Goal: Book appointment/travel/reservation

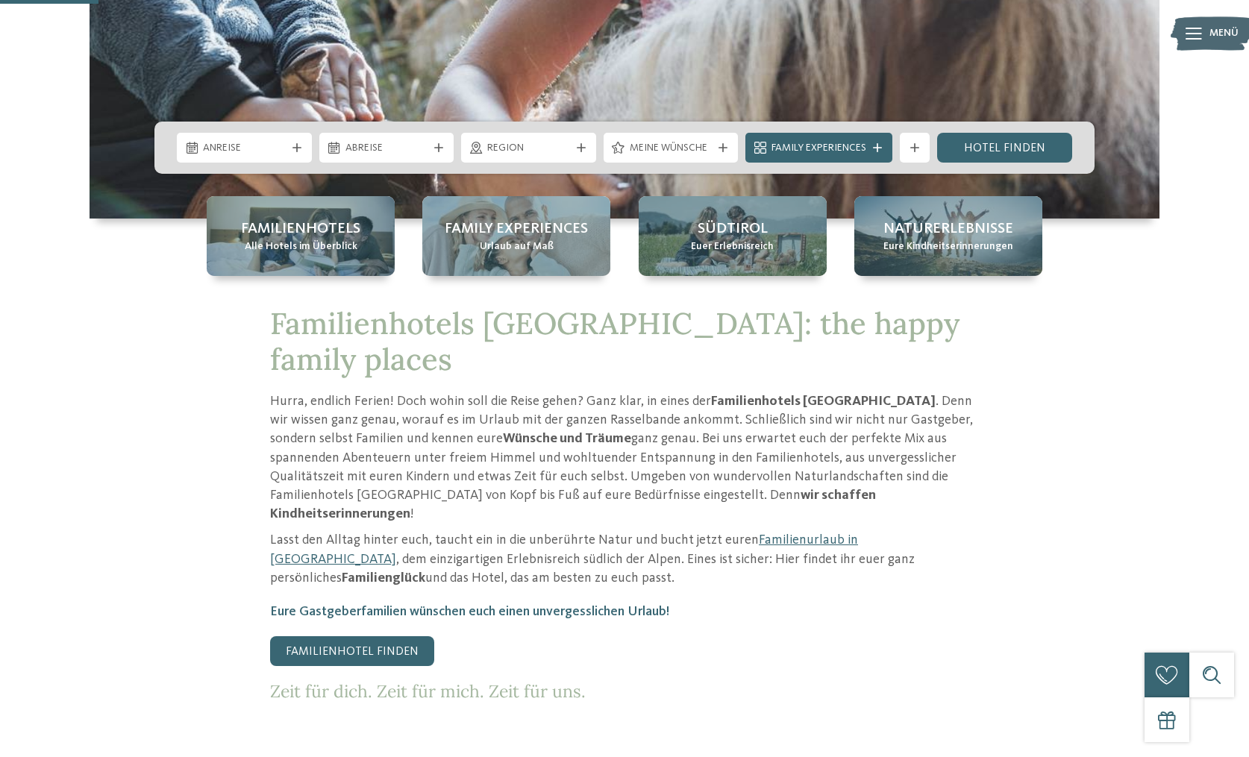
scroll to position [504, 0]
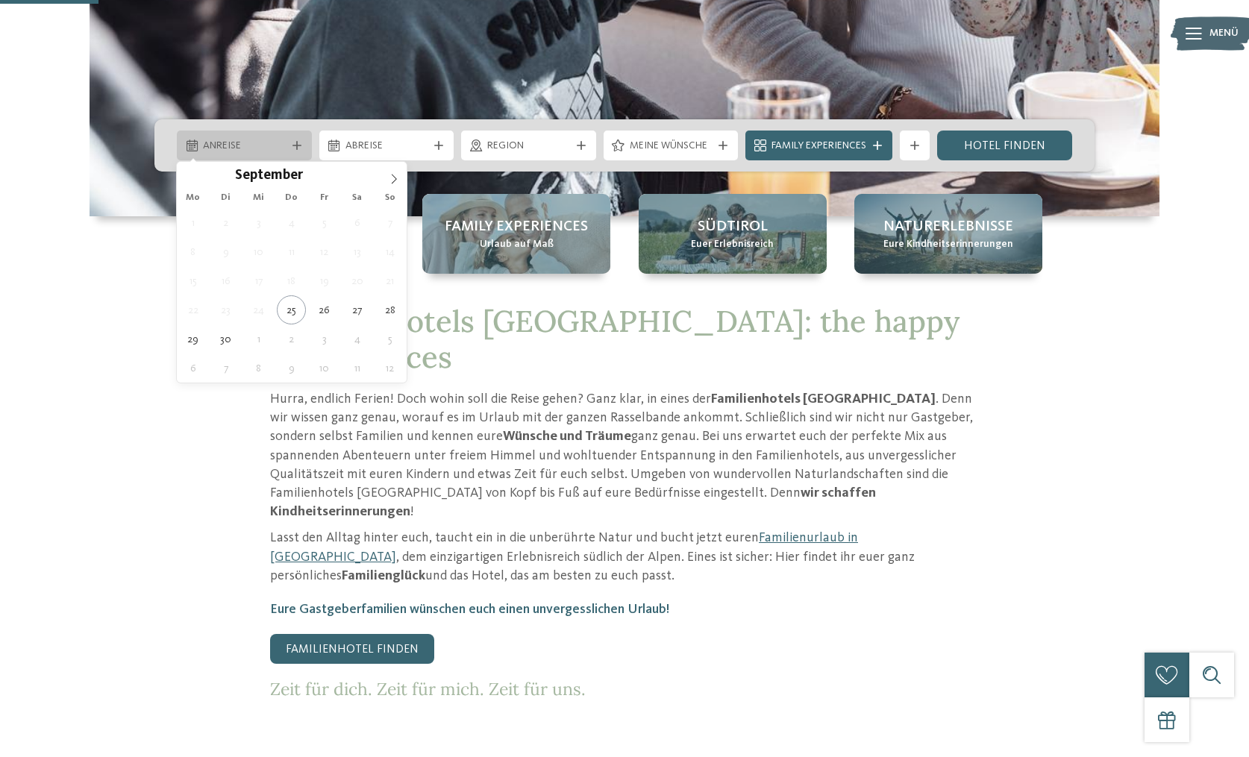
click at [244, 145] on span "Anreise" at bounding box center [244, 146] width 83 height 15
click at [402, 181] on span at bounding box center [393, 174] width 25 height 25
click at [401, 181] on span at bounding box center [393, 174] width 25 height 25
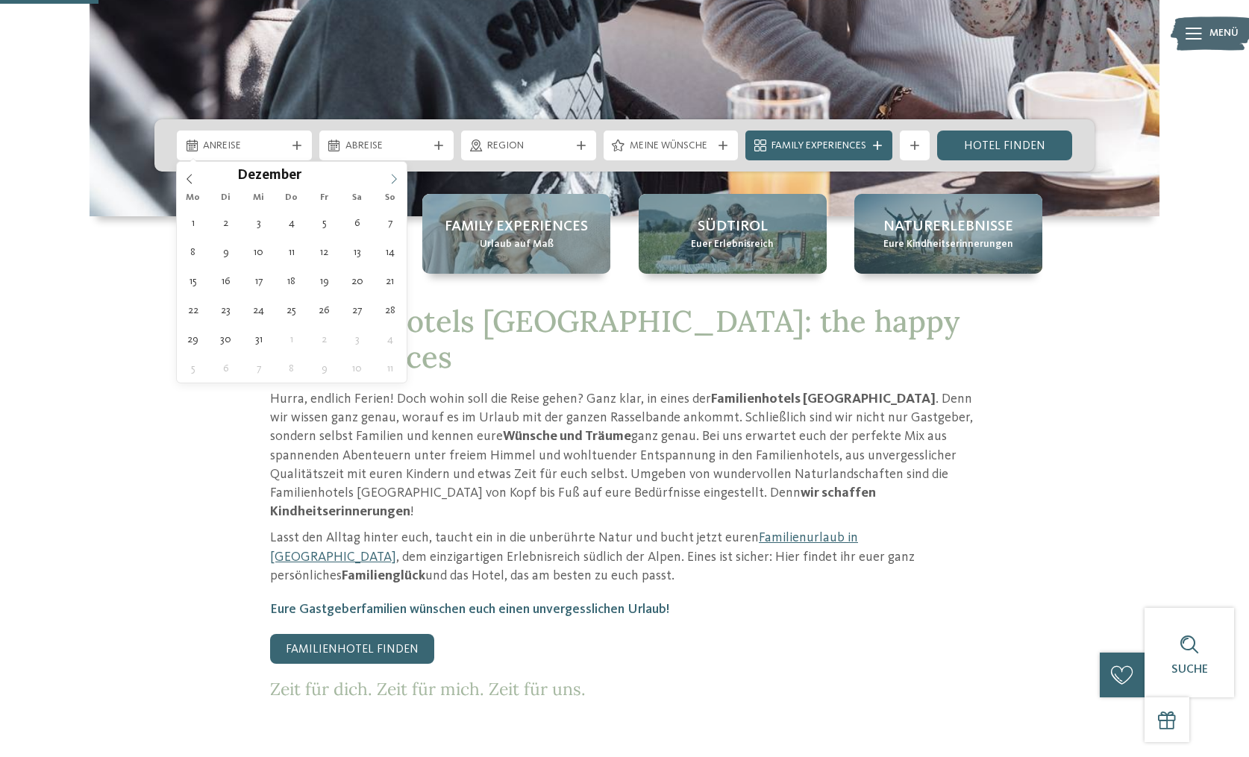
type input "****"
click at [394, 181] on icon at bounding box center [394, 179] width 5 height 10
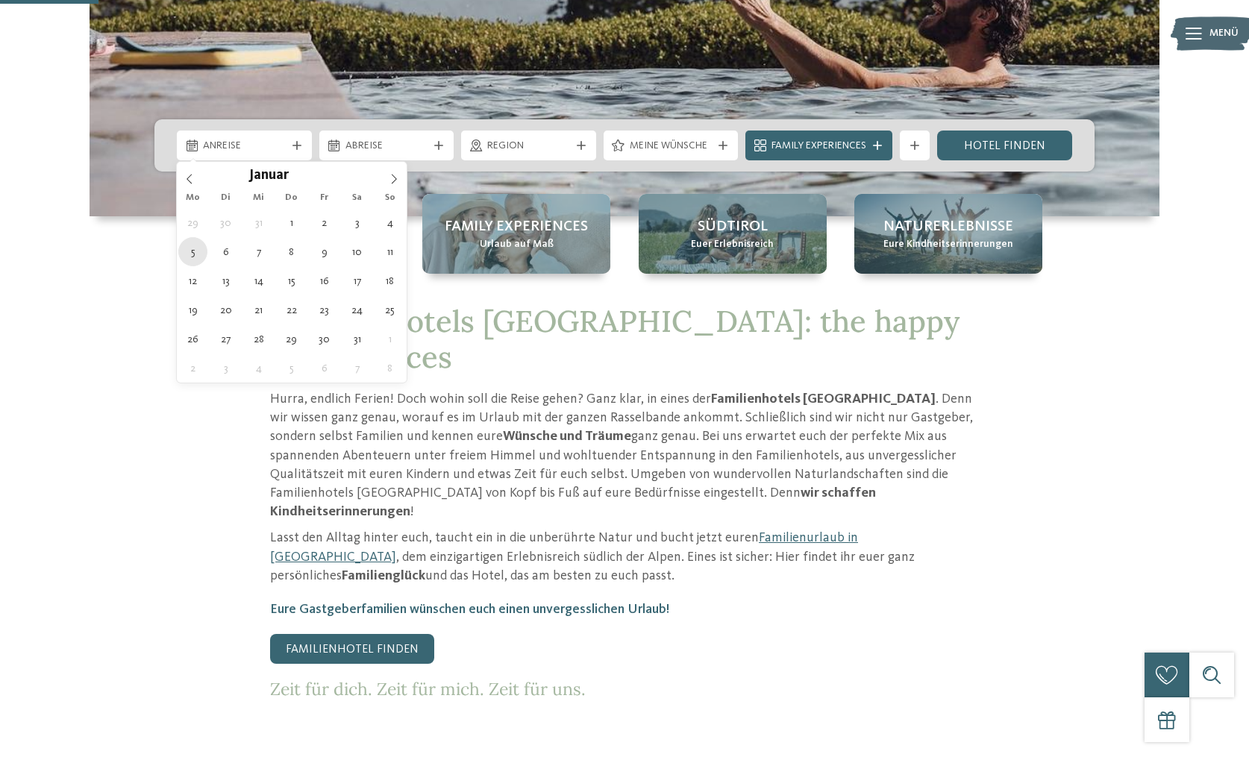
type div "05.01.2026"
type input "****"
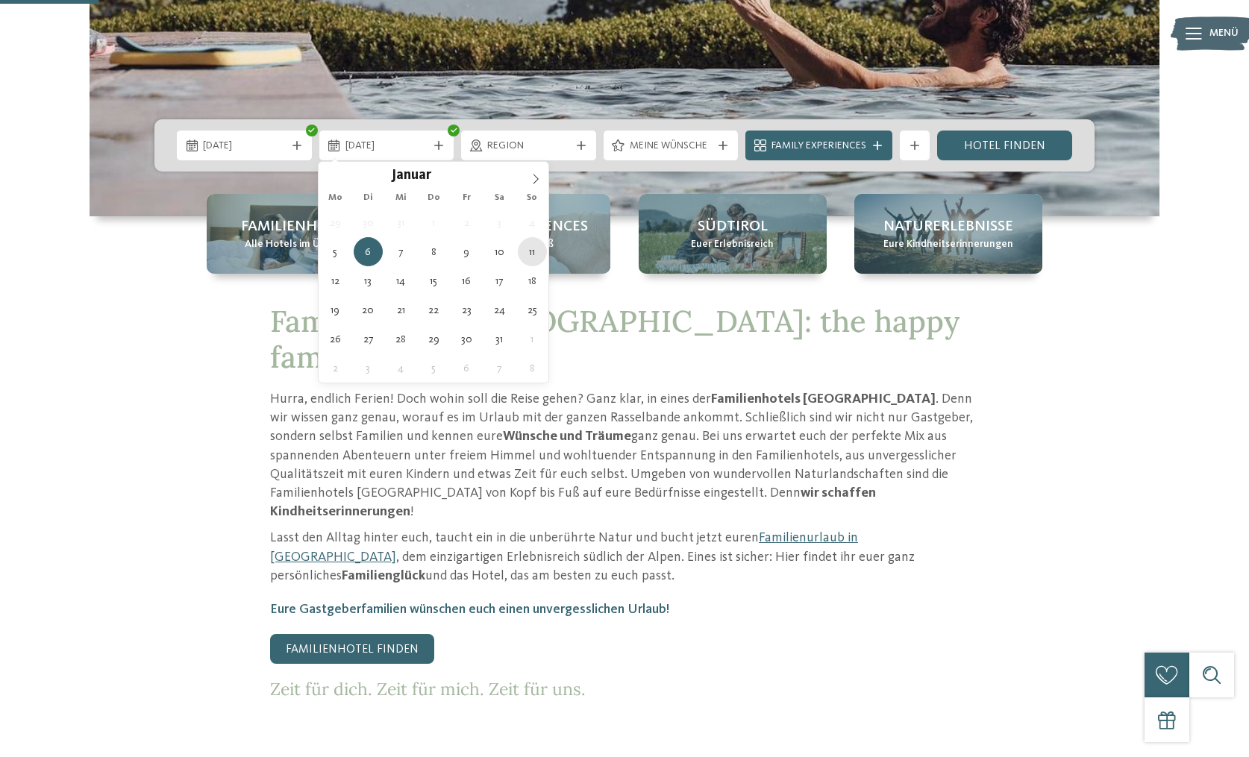
type div "11.01.2026"
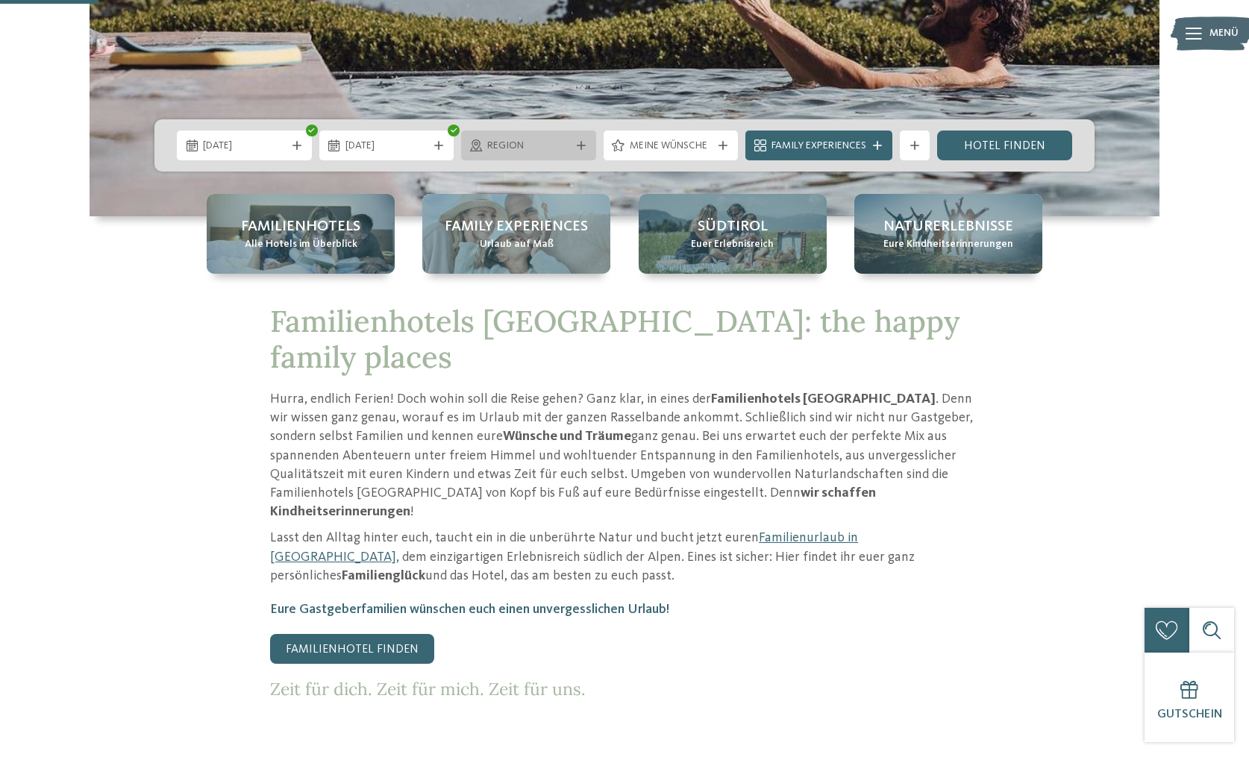
click at [553, 147] on span "Region" at bounding box center [528, 146] width 83 height 15
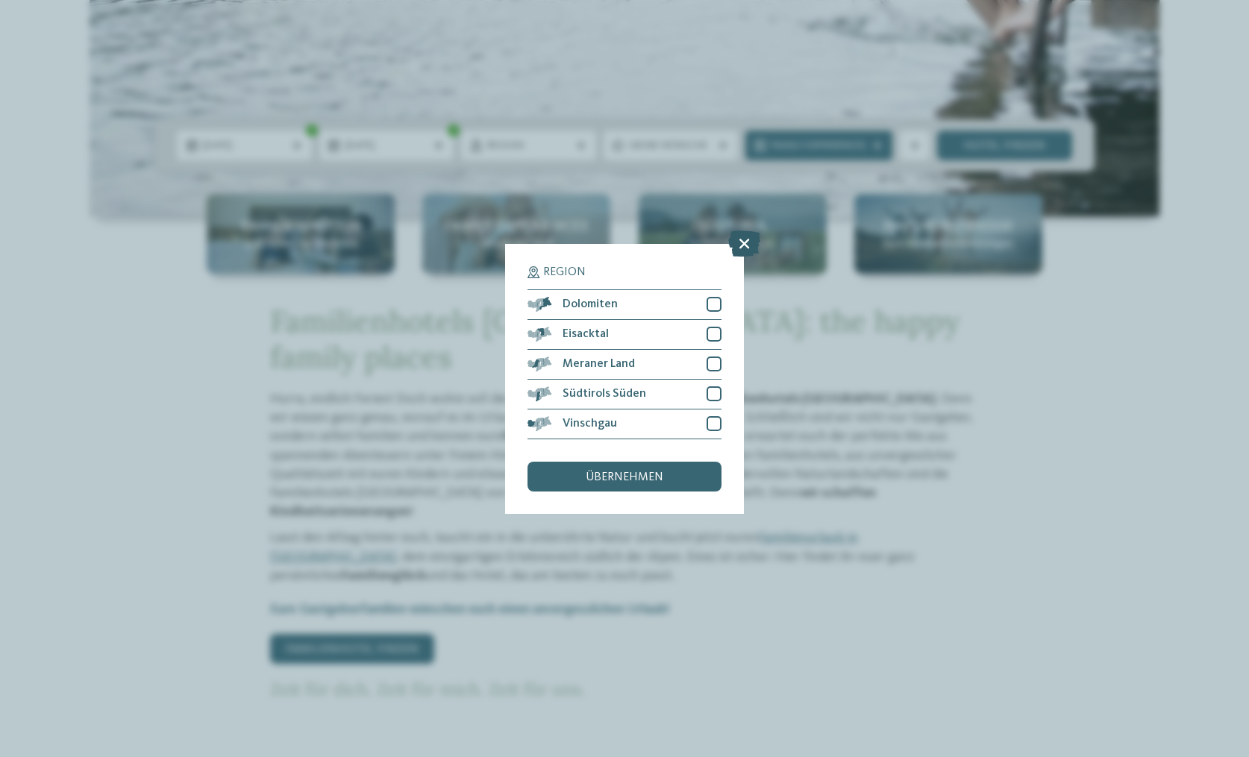
click at [747, 241] on icon at bounding box center [744, 243] width 32 height 26
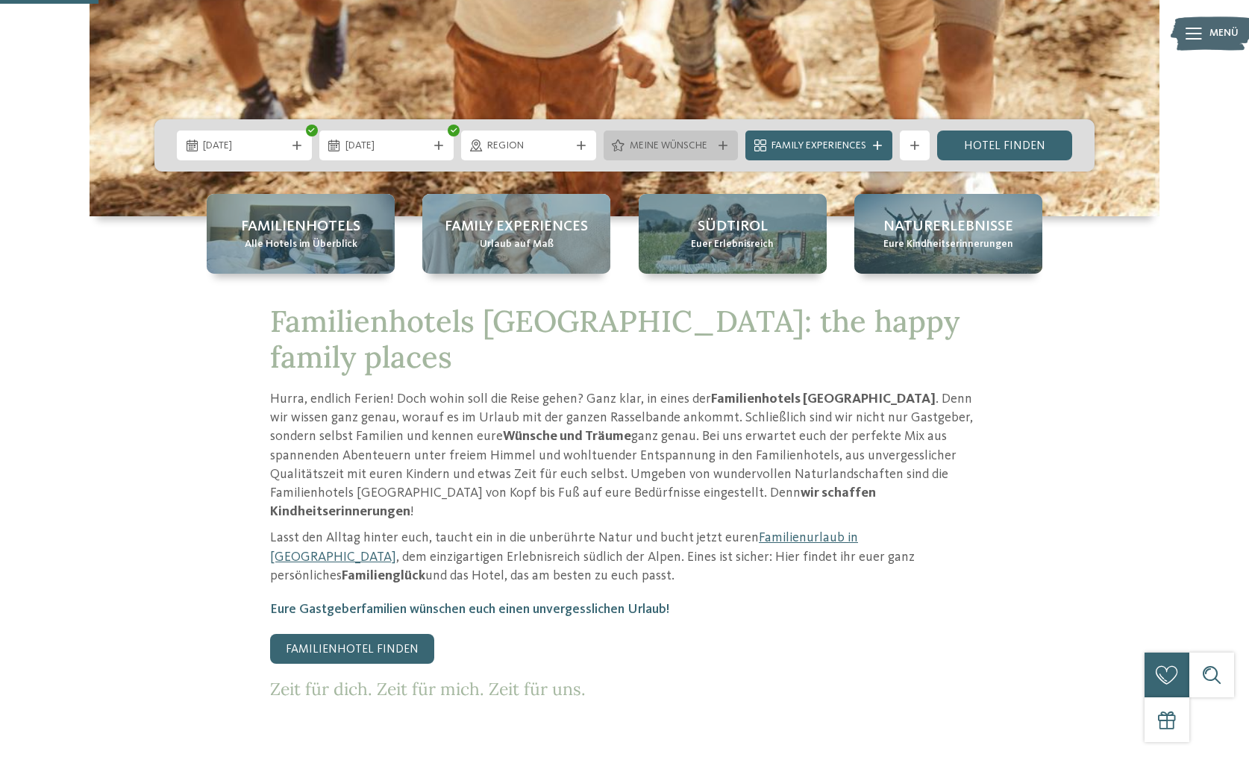
click at [689, 141] on span "Meine Wünsche" at bounding box center [671, 146] width 83 height 15
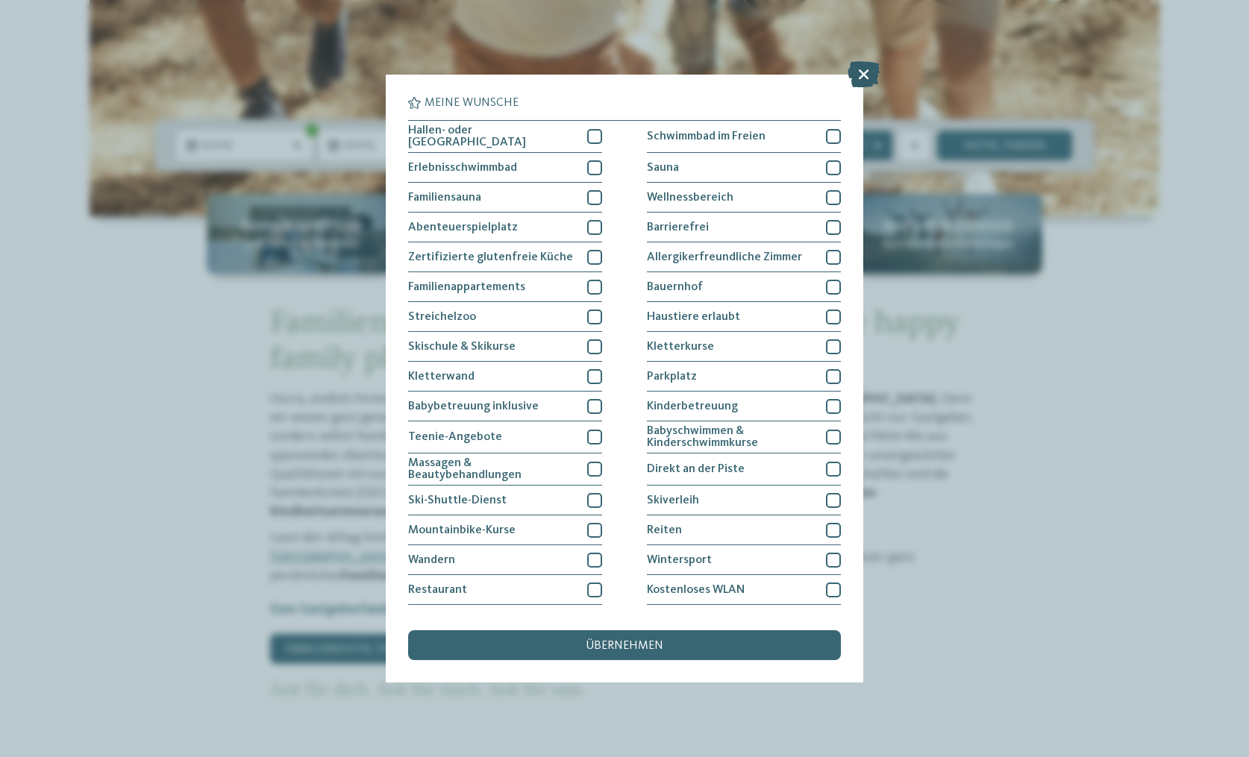
click at [861, 78] on icon at bounding box center [863, 74] width 32 height 26
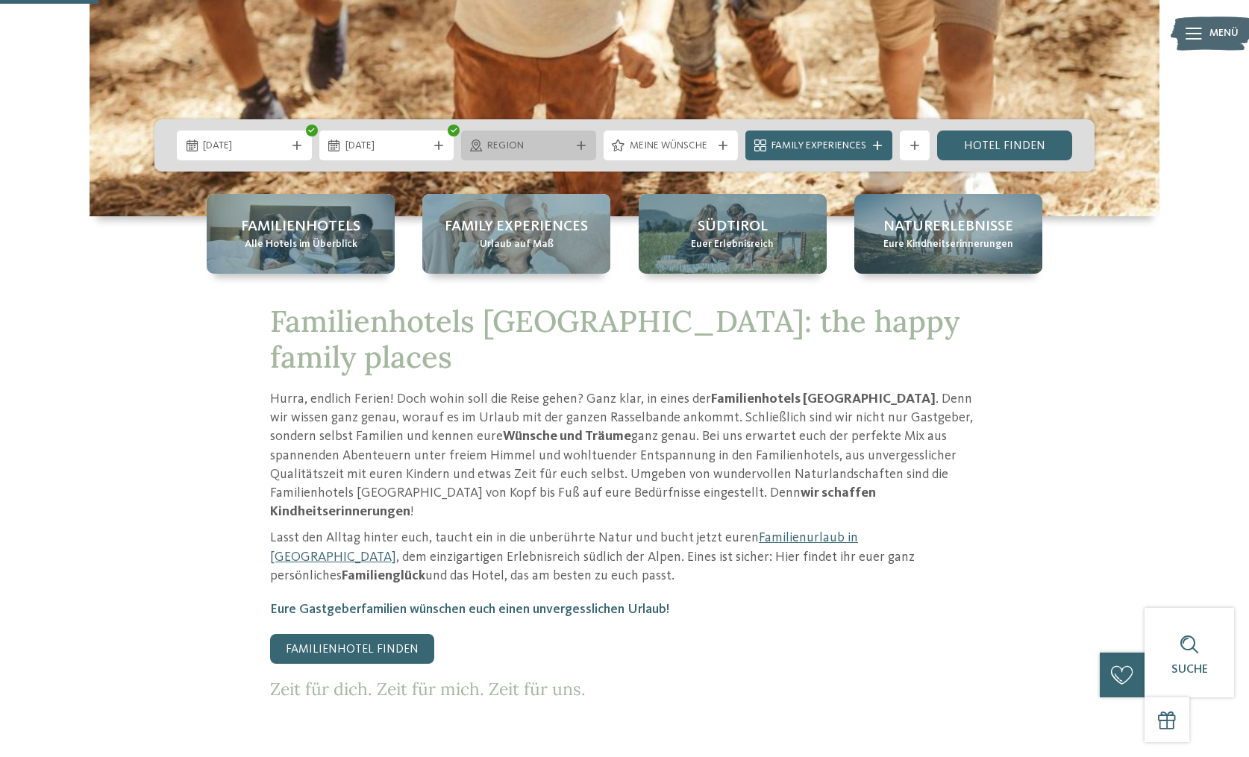
click at [530, 145] on span "Region" at bounding box center [528, 146] width 83 height 15
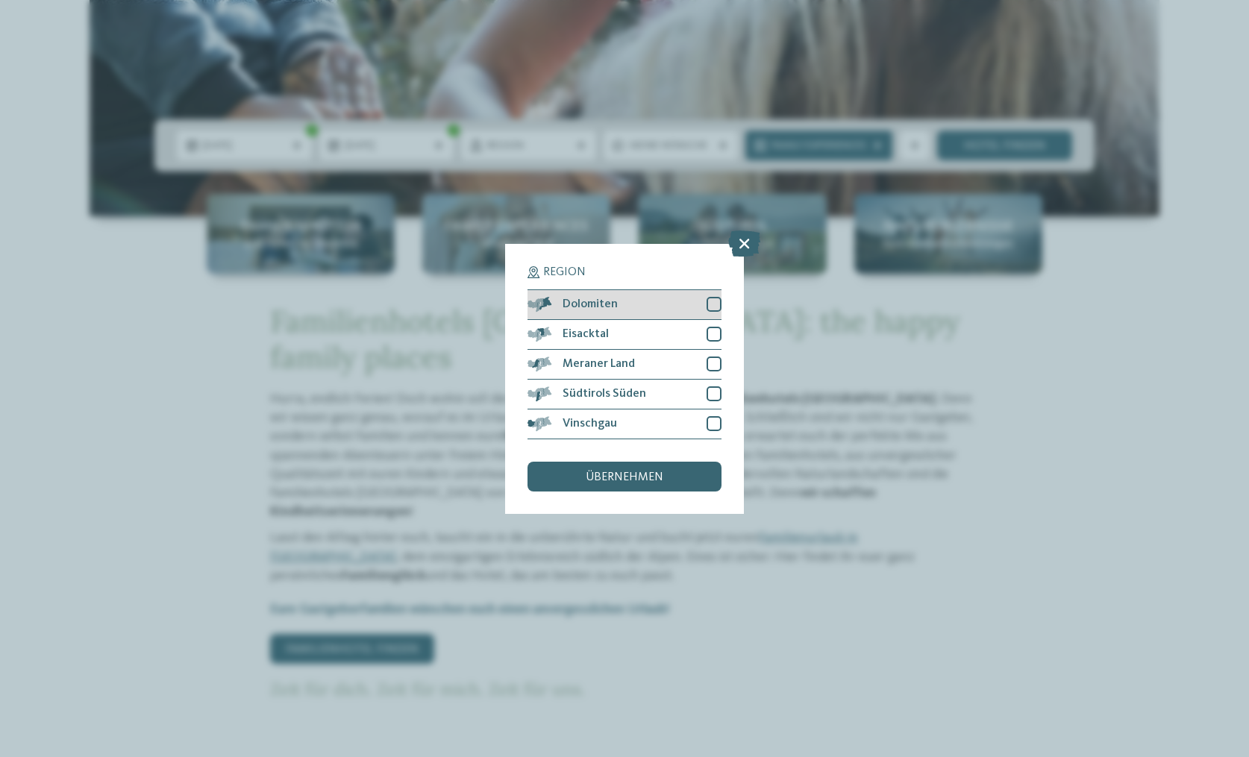
click at [715, 304] on div at bounding box center [713, 304] width 15 height 15
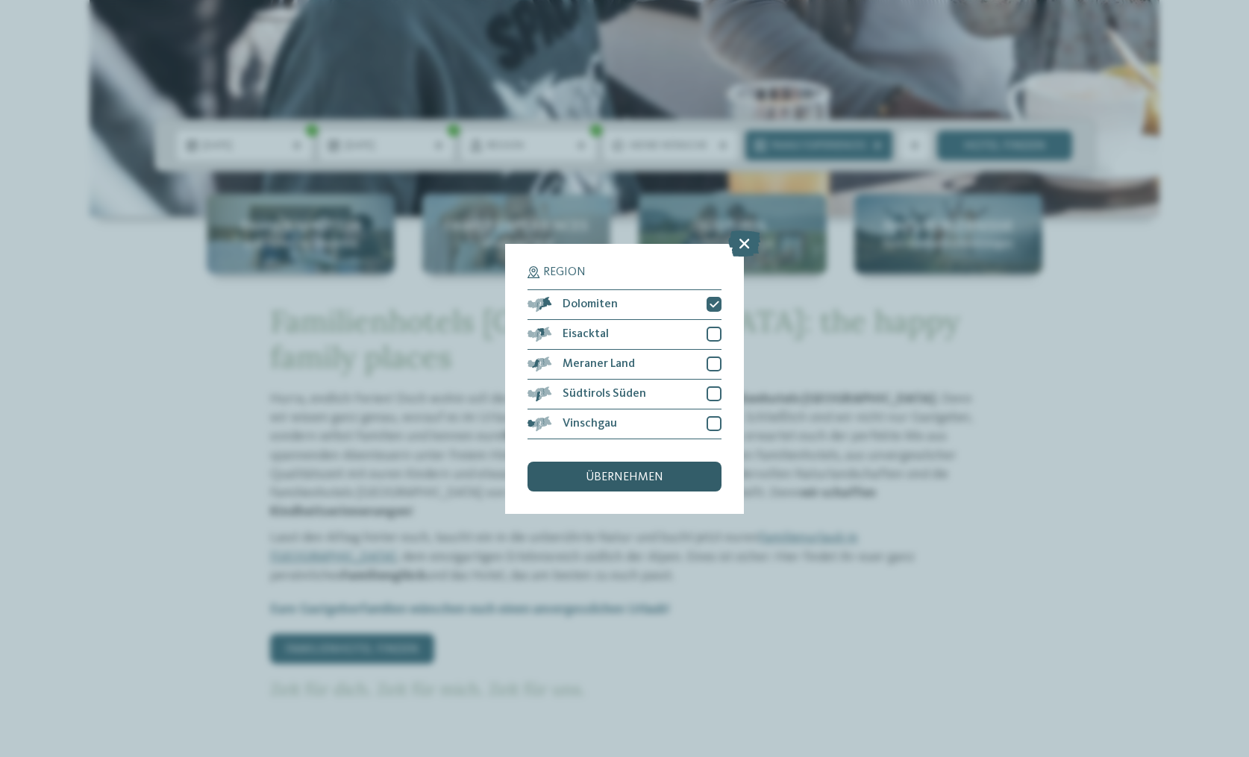
click at [685, 468] on div "übernehmen" at bounding box center [624, 477] width 194 height 30
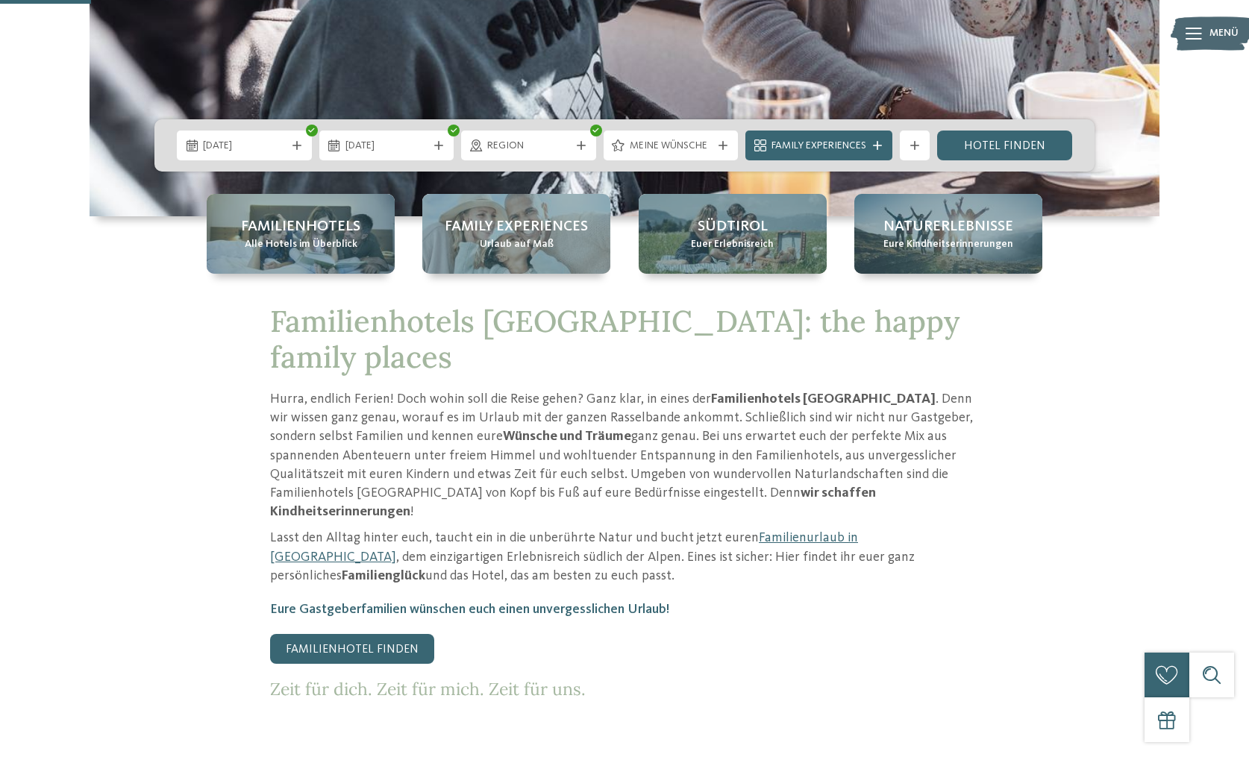
scroll to position [502, 0]
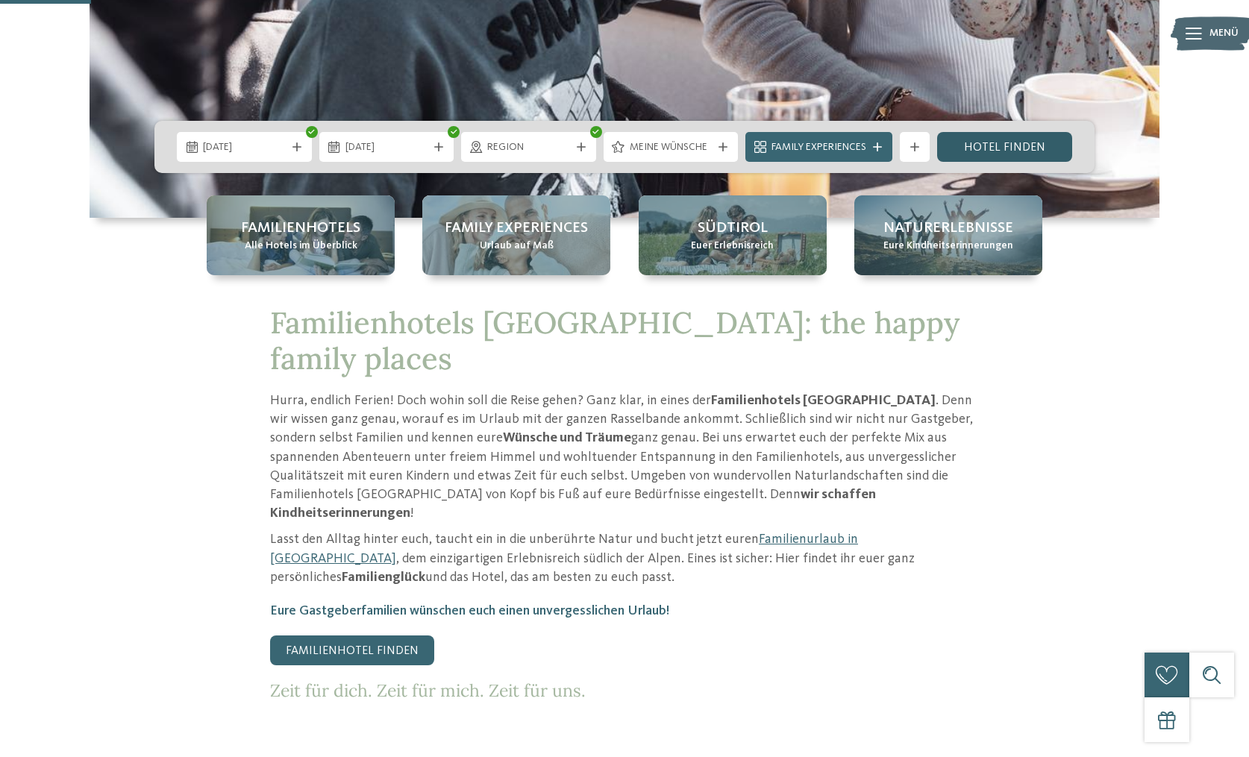
click at [998, 148] on link "Hotel finden" at bounding box center [1004, 147] width 135 height 30
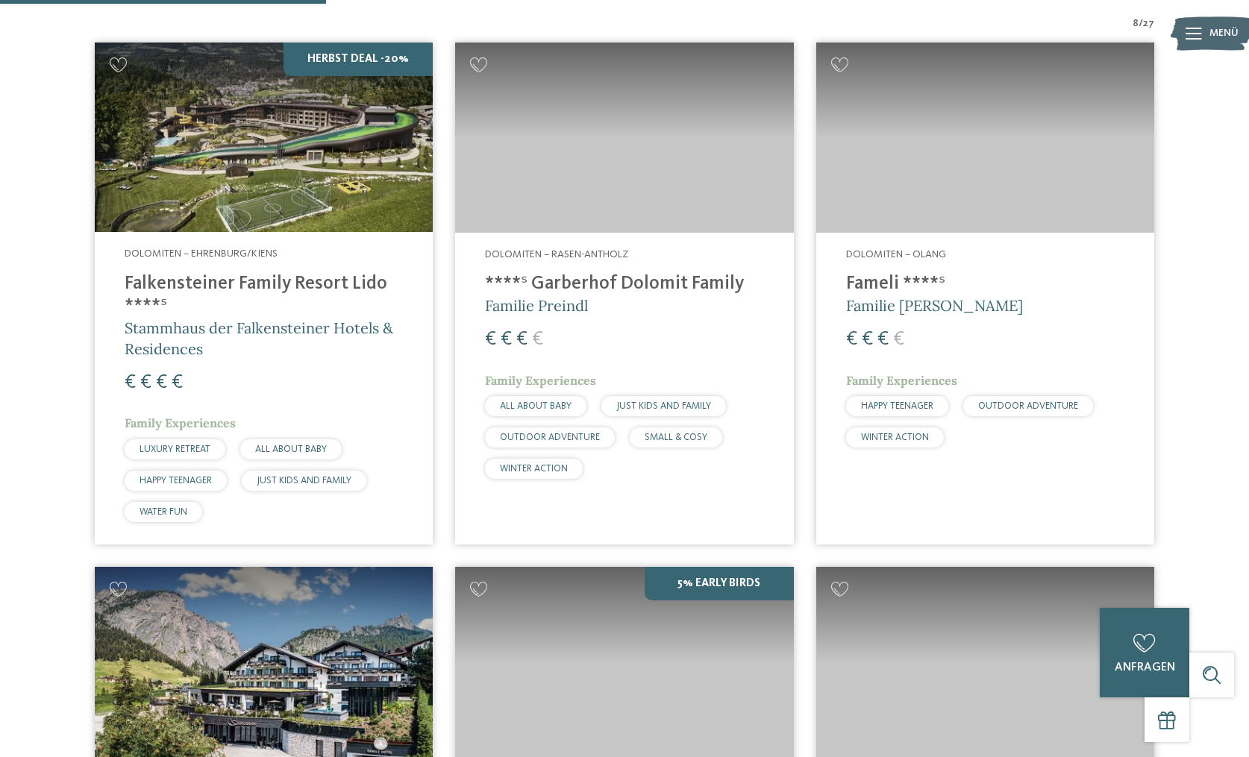
scroll to position [533, 0]
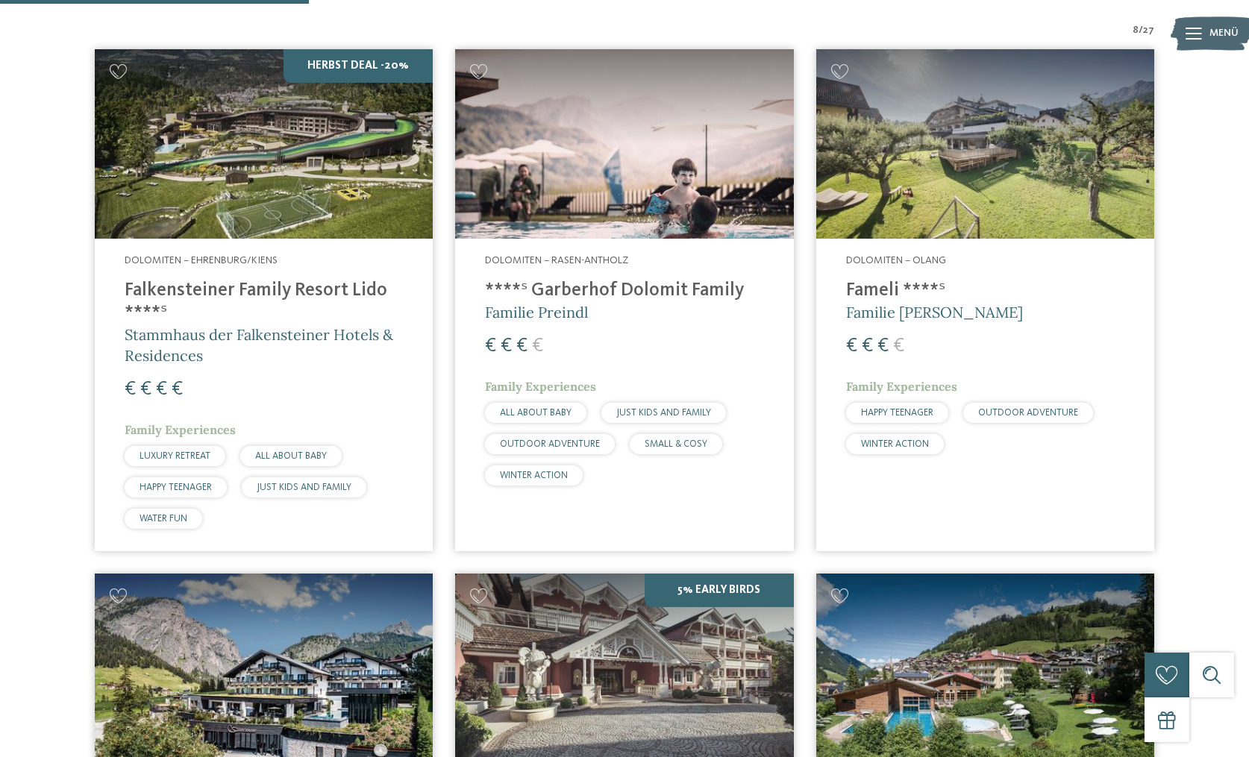
click at [640, 158] on img at bounding box center [624, 144] width 338 height 190
